Goal: Task Accomplishment & Management: Use online tool/utility

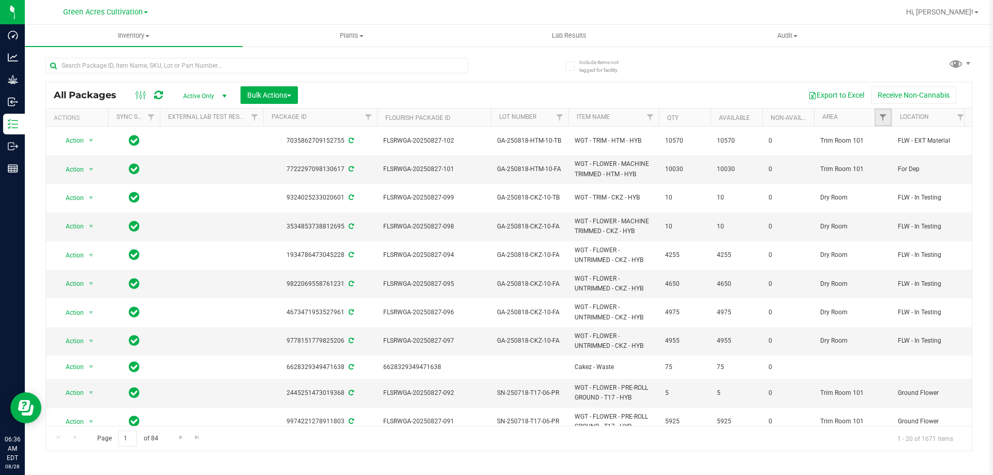
drag, startPoint x: 886, startPoint y: 118, endPoint x: 876, endPoint y: 123, distance: 10.6
click at [886, 117] on span "Filter" at bounding box center [882, 117] width 8 height 8
type input "c"
type input "ra"
click at [906, 164] on span "F04 - RAD Source" at bounding box center [920, 165] width 50 height 6
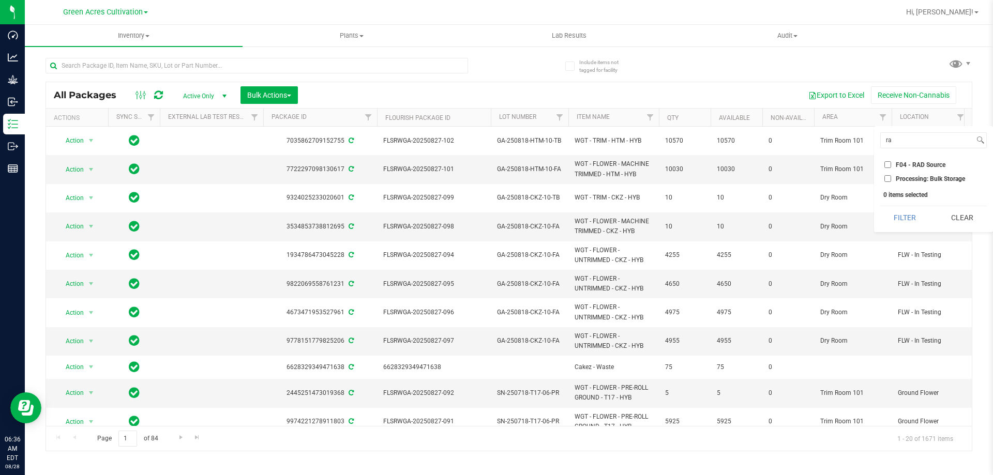
click at [891, 164] on input "F04 - RAD Source" at bounding box center [887, 164] width 7 height 7
checkbox input "true"
click at [901, 214] on button "Filter" at bounding box center [905, 217] width 50 height 23
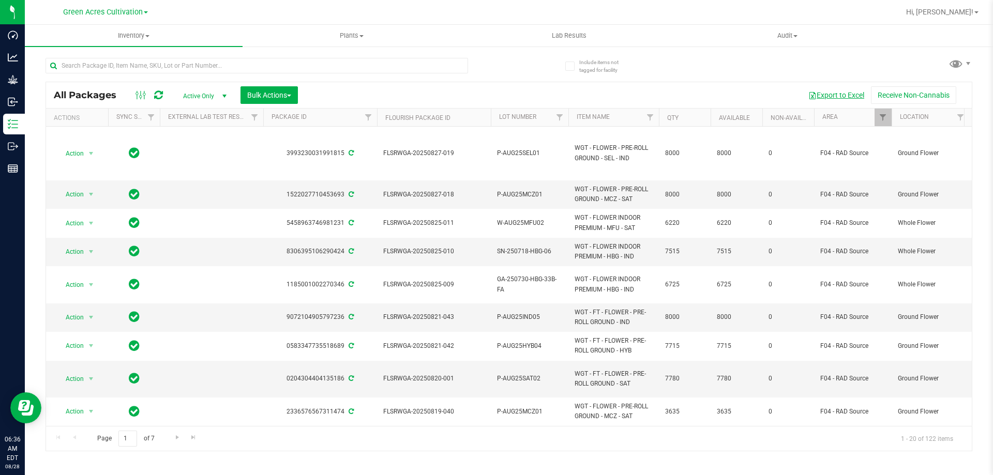
click at [841, 95] on button "Export to Excel" at bounding box center [835, 95] width 69 height 18
